Goal: Task Accomplishment & Management: Use online tool/utility

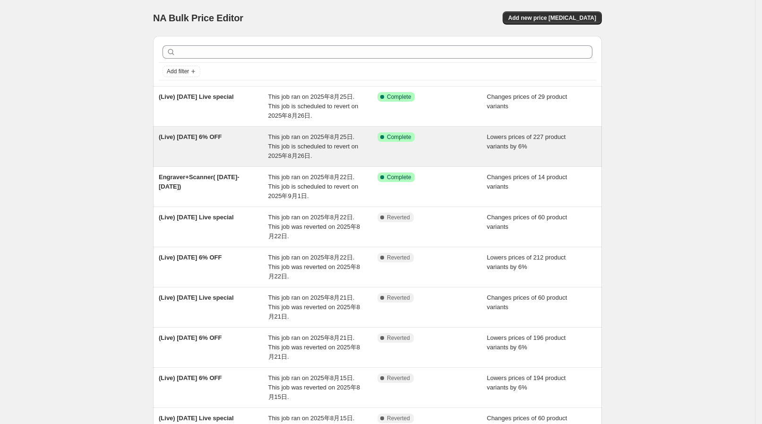
click at [333, 136] on span "This job ran on 2025年8月25日. This job is scheduled to revert on 2025年8月26日." at bounding box center [313, 146] width 90 height 26
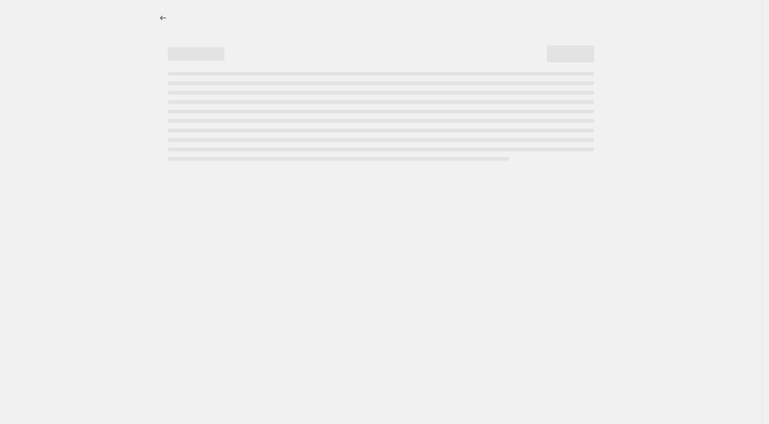
select select "percentage"
select select "collection"
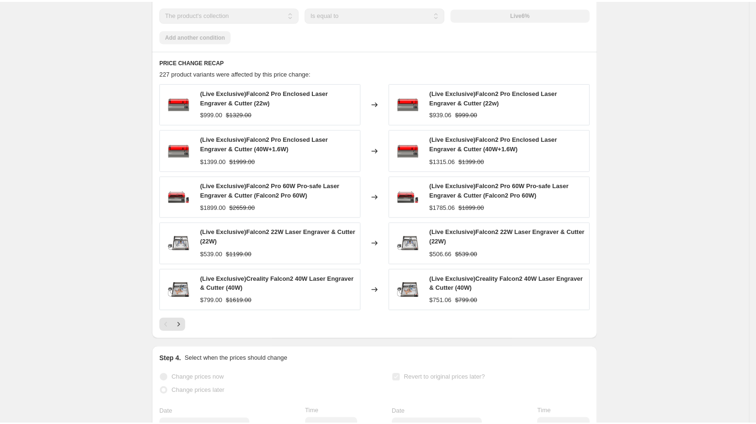
scroll to position [826, 0]
